Goal: Feedback & Contribution: Submit feedback/report problem

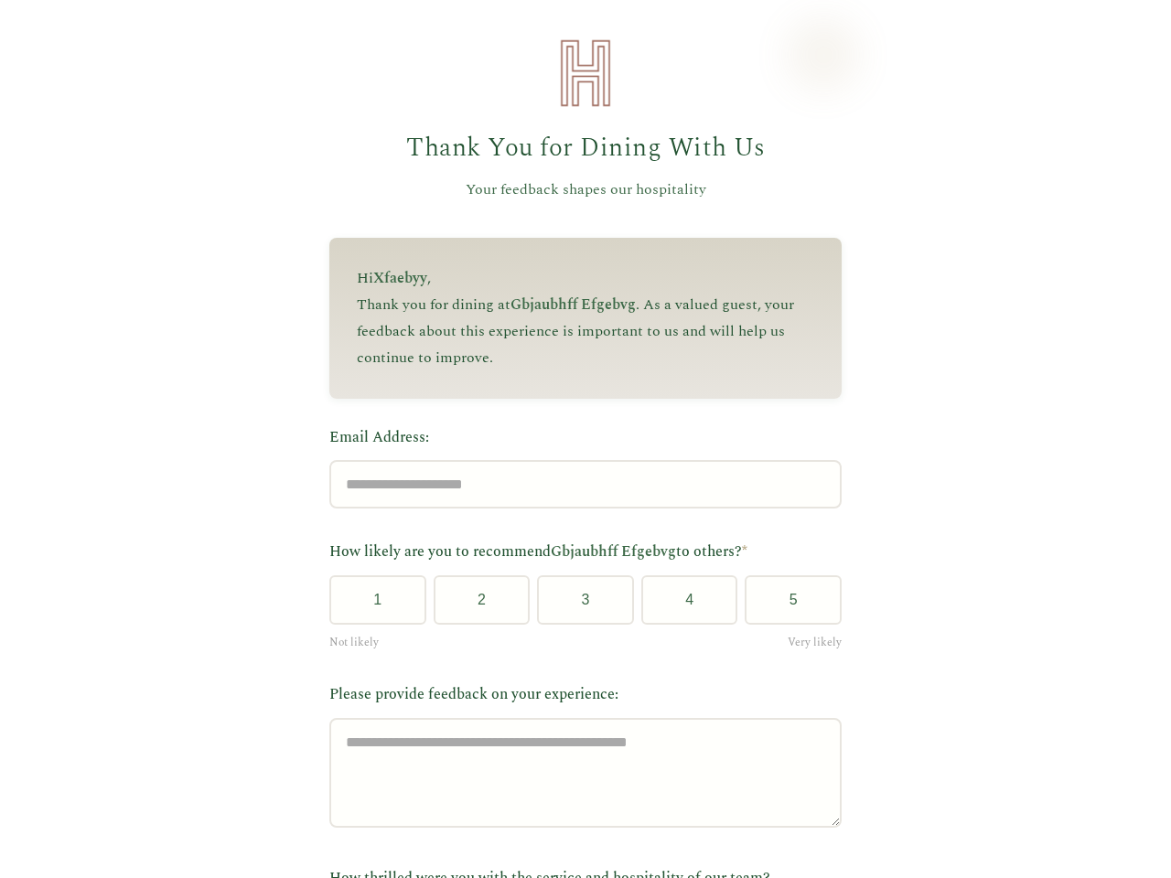
click at [577, 439] on label "Email Address:" at bounding box center [585, 438] width 512 height 24
click at [577, 460] on input "Email Address:" at bounding box center [585, 484] width 512 height 48
click at [577, 439] on label "Email Address:" at bounding box center [585, 438] width 512 height 24
click at [577, 460] on input "Email Address:" at bounding box center [585, 484] width 512 height 48
click at [370, 606] on button "1" at bounding box center [377, 599] width 97 height 49
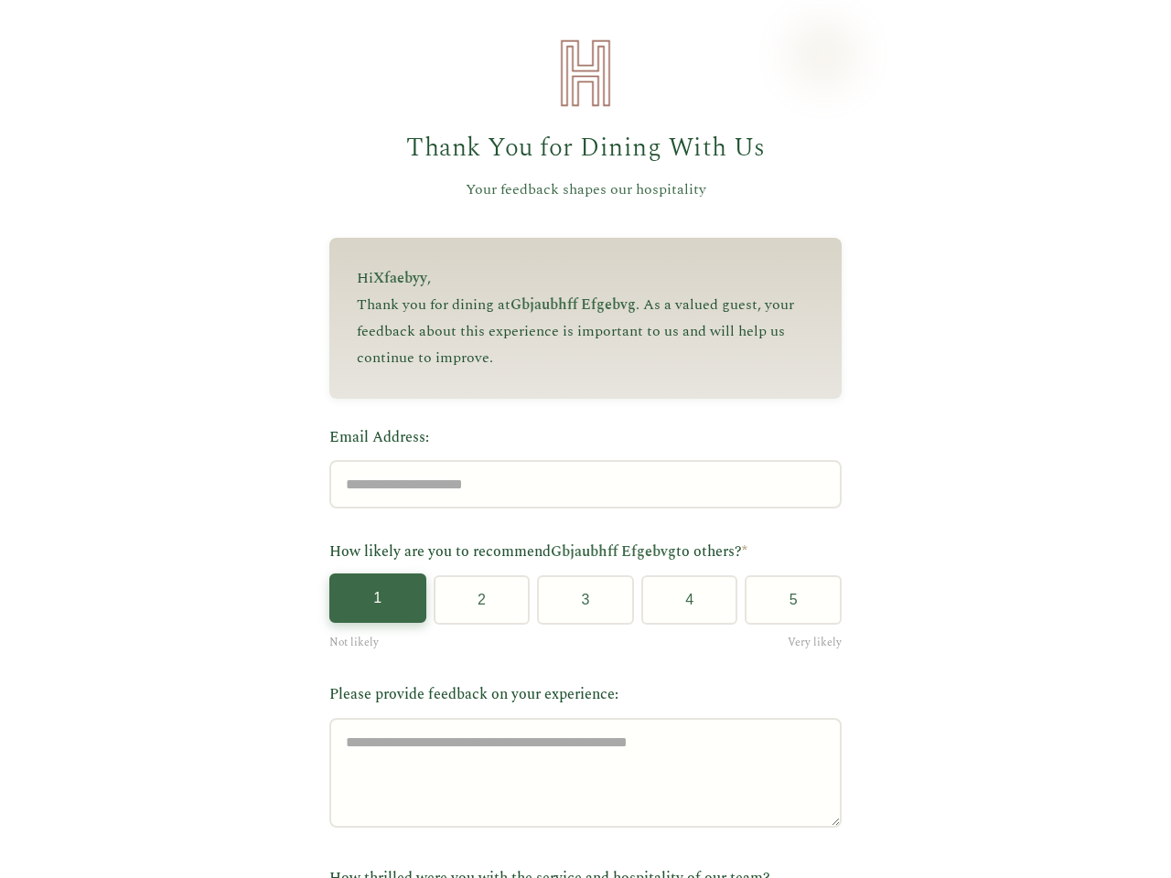
click at [474, 606] on button "2" at bounding box center [481, 599] width 97 height 49
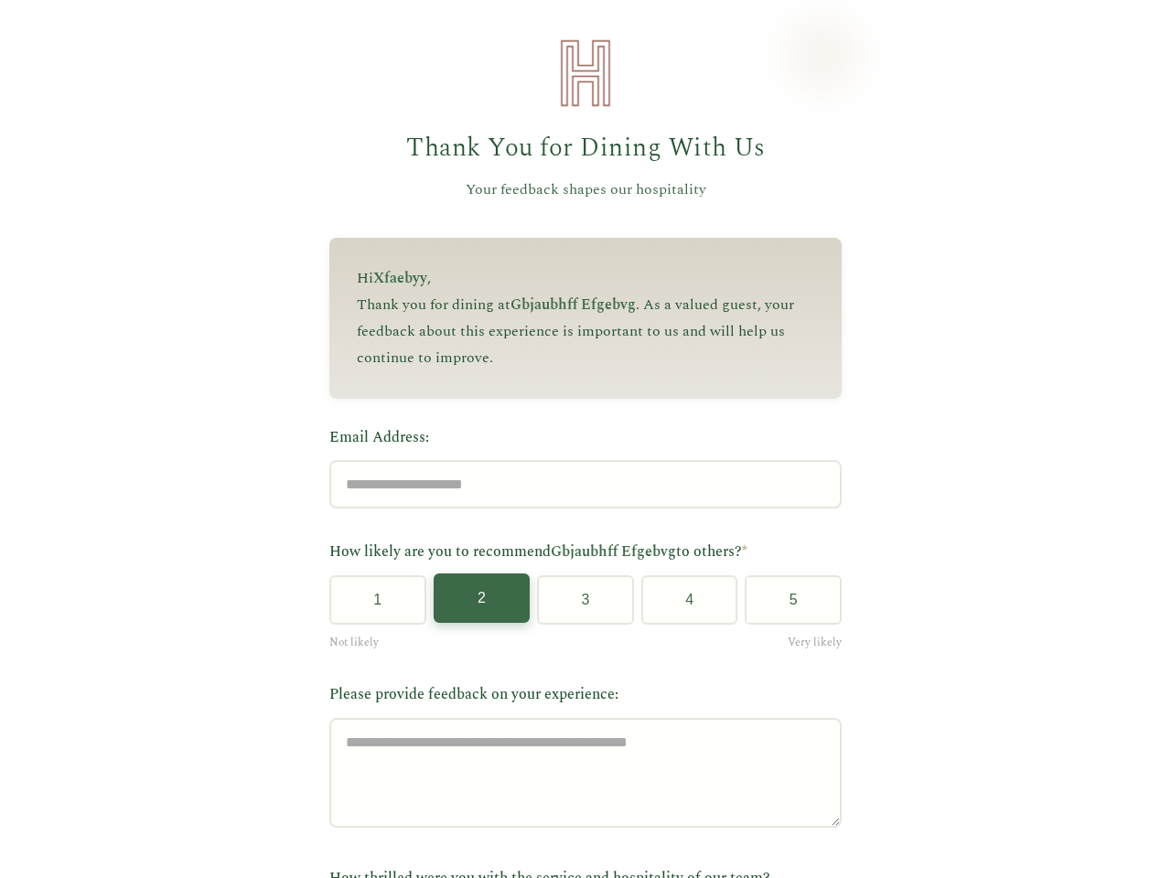
click at [578, 606] on button "3" at bounding box center [585, 599] width 97 height 49
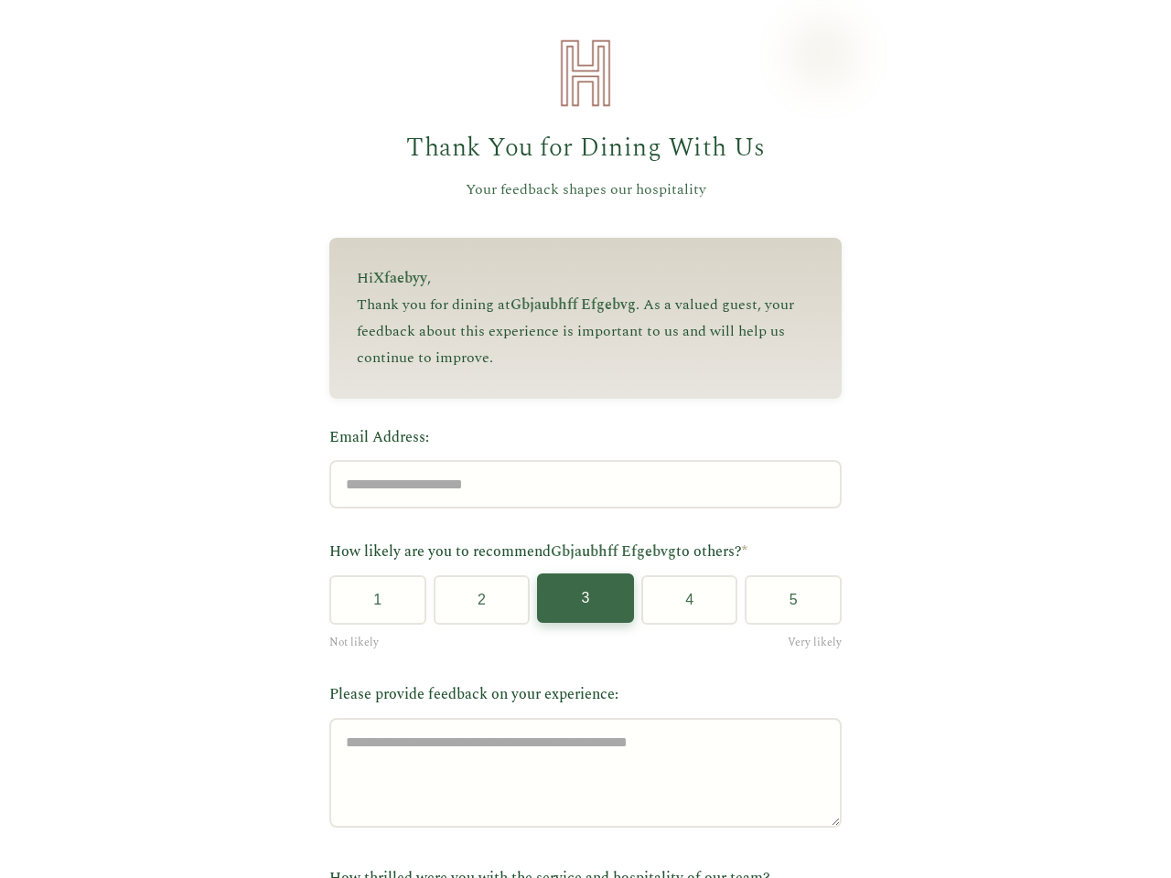
click at [681, 606] on button "4" at bounding box center [689, 599] width 97 height 49
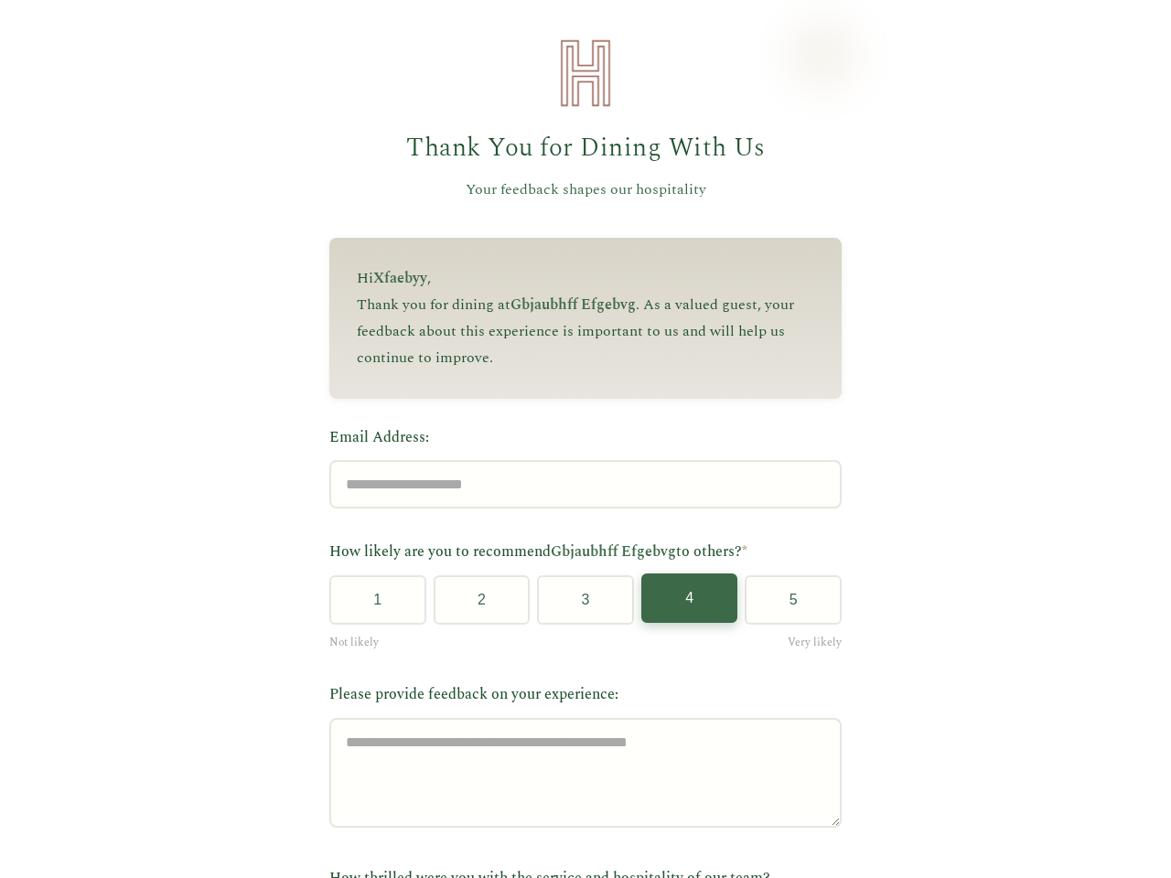
click at [786, 606] on button "5" at bounding box center [792, 599] width 97 height 49
